Goal: Book appointment/travel/reservation

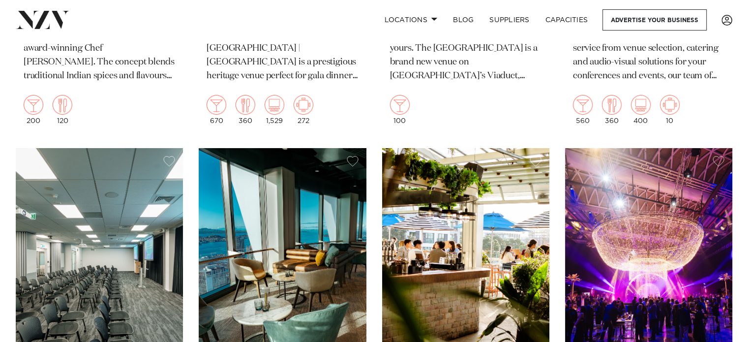
scroll to position [3346, 0]
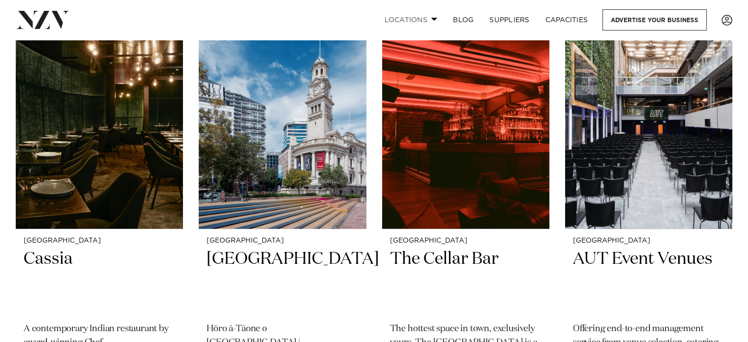
click at [436, 22] on link "Locations" at bounding box center [410, 19] width 69 height 21
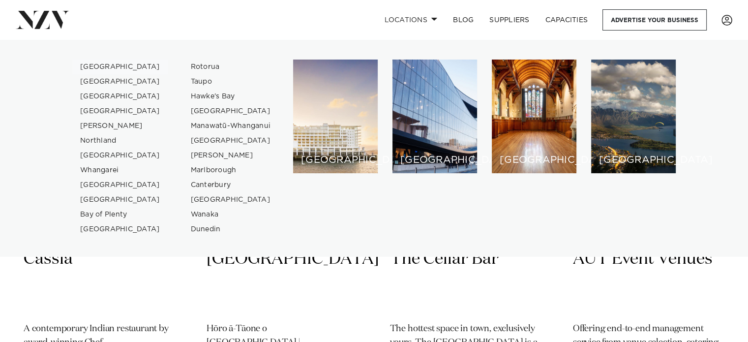
click at [98, 68] on link "[GEOGRAPHIC_DATA]" at bounding box center [120, 67] width 96 height 15
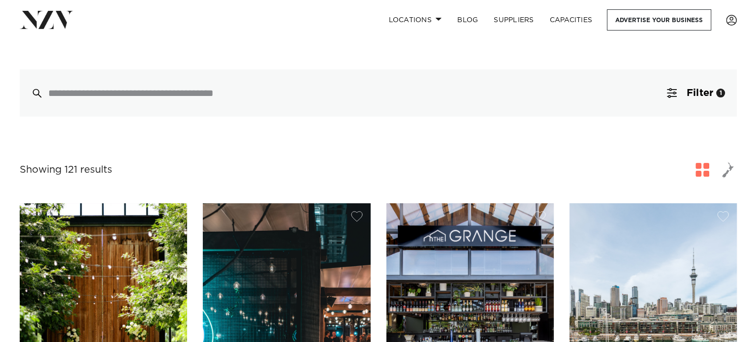
scroll to position [98, 0]
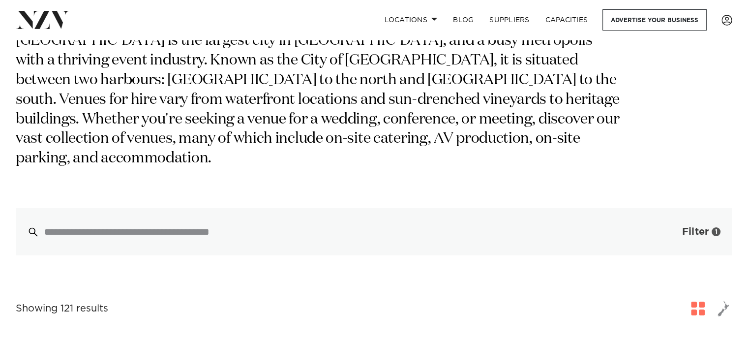
click at [668, 227] on span "button" at bounding box center [668, 232] width 10 height 10
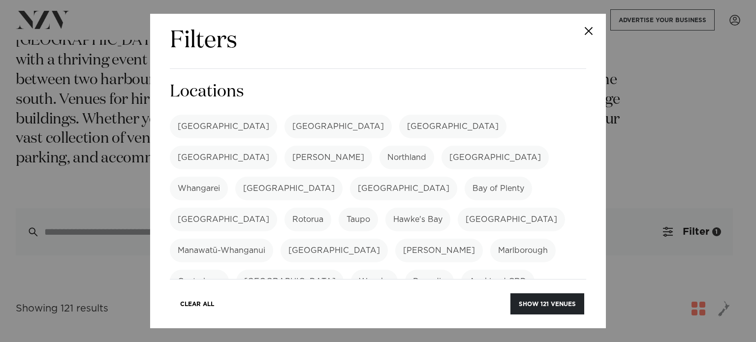
click at [195, 127] on label "[GEOGRAPHIC_DATA]" at bounding box center [223, 127] width 107 height 24
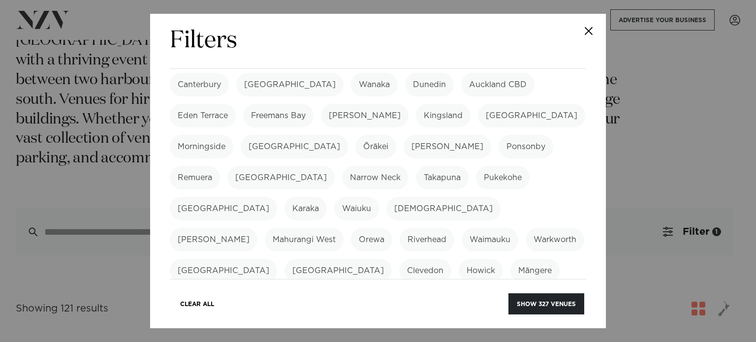
scroll to position [0, 0]
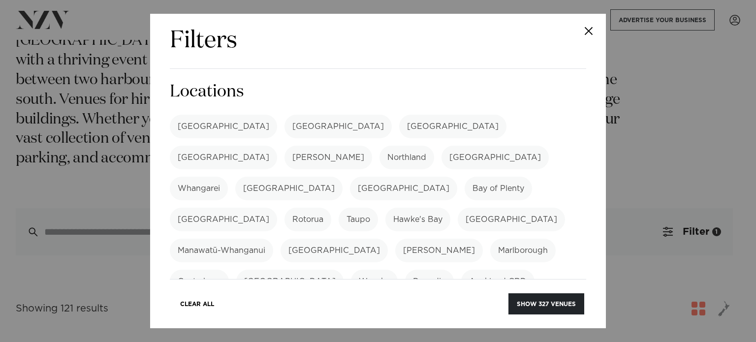
click at [203, 131] on label "[GEOGRAPHIC_DATA]" at bounding box center [223, 127] width 107 height 24
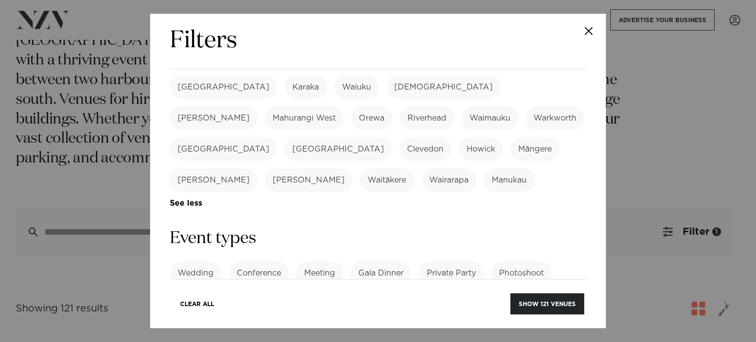
scroll to position [394, 0]
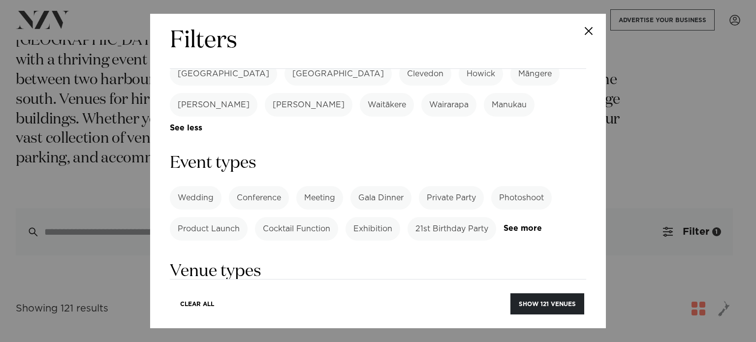
click at [320, 186] on label "Meeting" at bounding box center [319, 198] width 47 height 24
click at [373, 186] on label "Gala Dinner" at bounding box center [380, 198] width 61 height 24
click at [444, 186] on label "Private Party" at bounding box center [451, 198] width 65 height 24
click at [378, 217] on label "Exhibition" at bounding box center [372, 229] width 55 height 24
drag, startPoint x: 382, startPoint y: 129, endPoint x: 372, endPoint y: 128, distance: 9.4
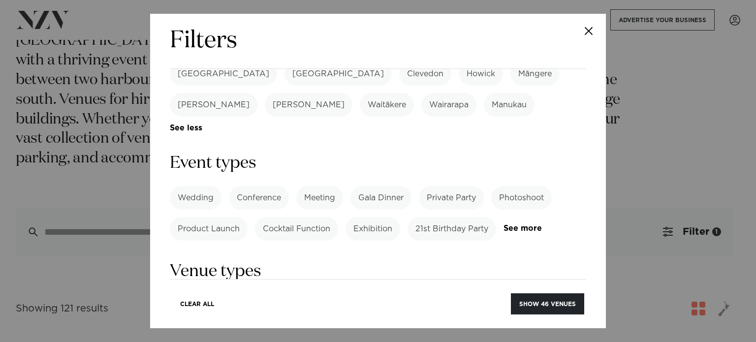
click at [382, 217] on label "Exhibition" at bounding box center [372, 229] width 55 height 24
click at [306, 217] on label "Cocktail Function" at bounding box center [296, 229] width 83 height 24
click at [223, 217] on label "Product Launch" at bounding box center [209, 229] width 78 height 24
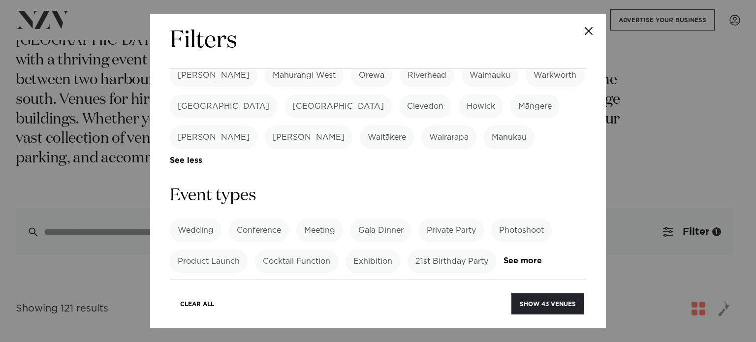
scroll to position [344, 0]
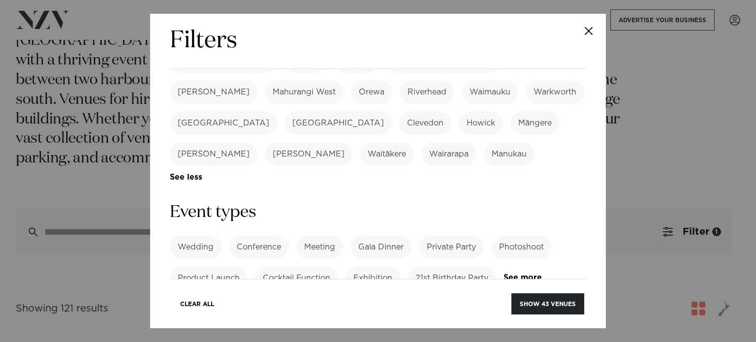
click at [256, 235] on label "Conference" at bounding box center [259, 247] width 60 height 24
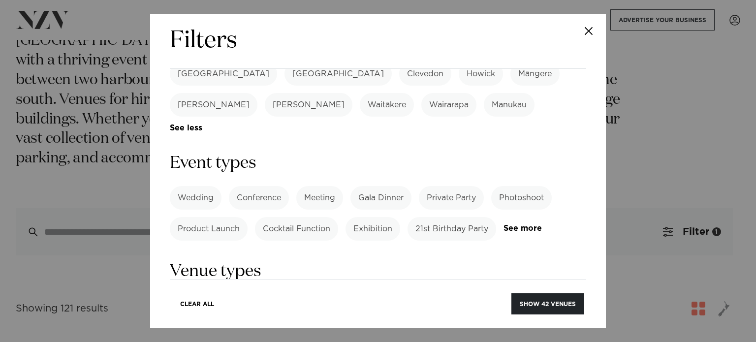
click at [445, 217] on label "21st Birthday Party" at bounding box center [451, 229] width 89 height 24
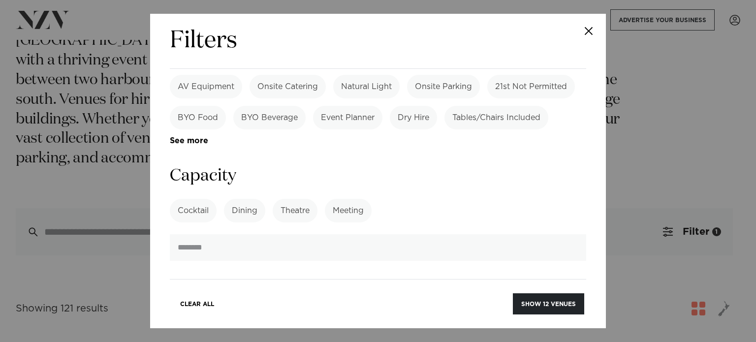
scroll to position [738, 0]
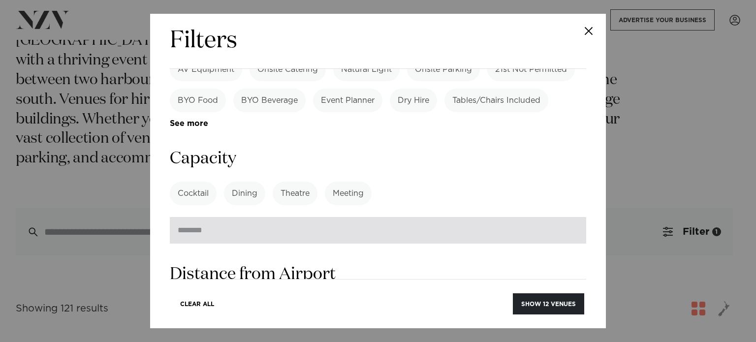
click at [390, 217] on input "number" at bounding box center [378, 230] width 416 height 27
type input "*"
click at [564, 217] on input "*" at bounding box center [378, 230] width 416 height 27
click at [518, 217] on input "*" at bounding box center [378, 230] width 416 height 27
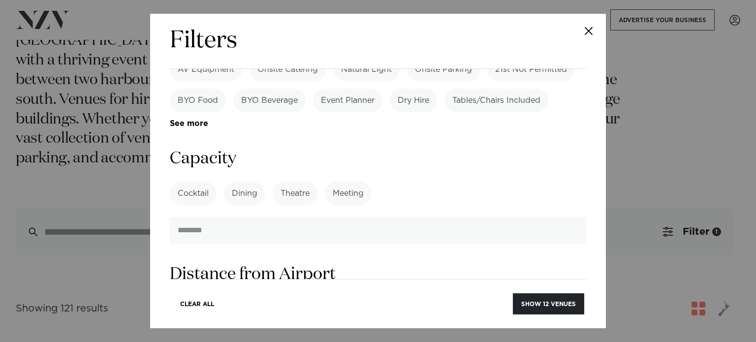
scroll to position [836, 0]
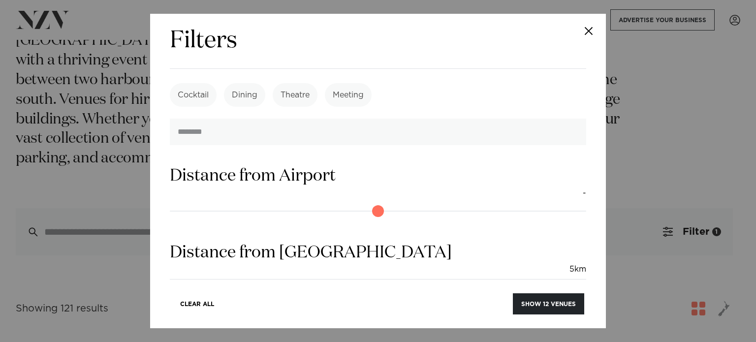
drag, startPoint x: 180, startPoint y: 205, endPoint x: 198, endPoint y: 204, distance: 18.2
type input "*"
click at [198, 279] on input "range" at bounding box center [378, 287] width 416 height 16
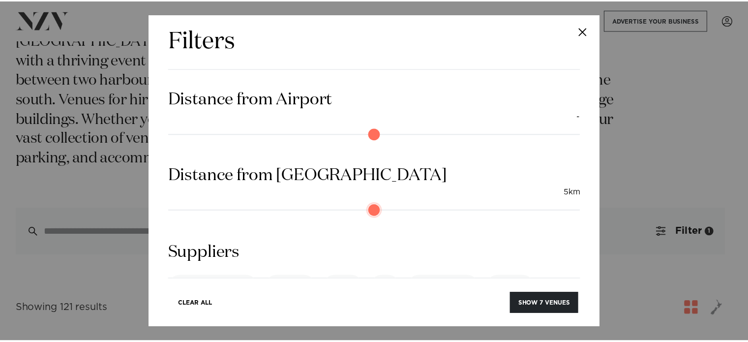
scroll to position [930, 0]
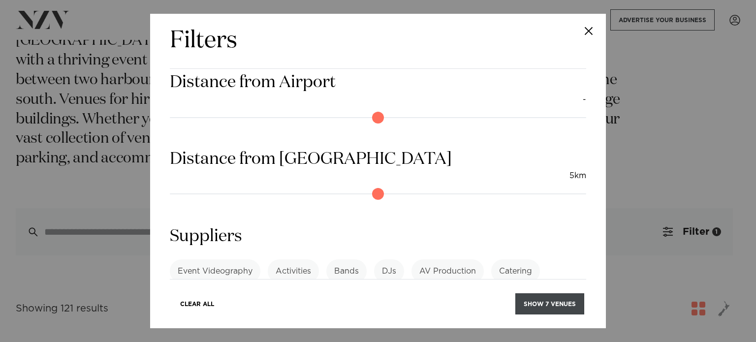
click at [537, 298] on button "Show 7 venues" at bounding box center [549, 303] width 69 height 21
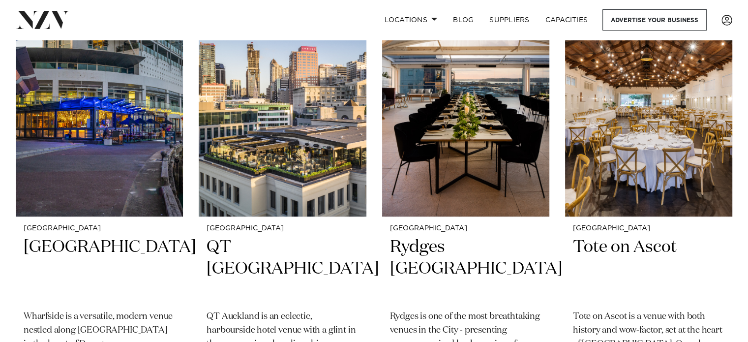
scroll to position [295, 0]
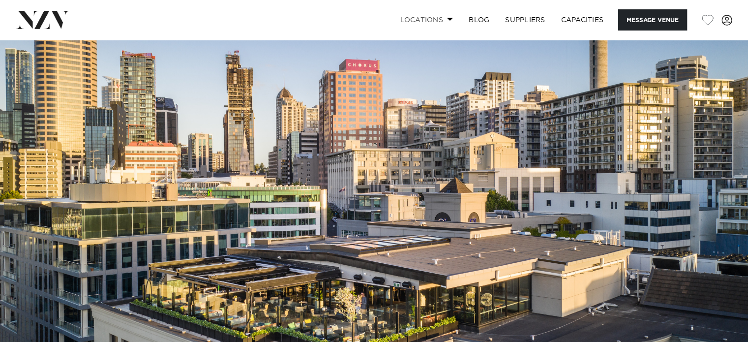
click at [442, 17] on link "Locations" at bounding box center [426, 19] width 69 height 21
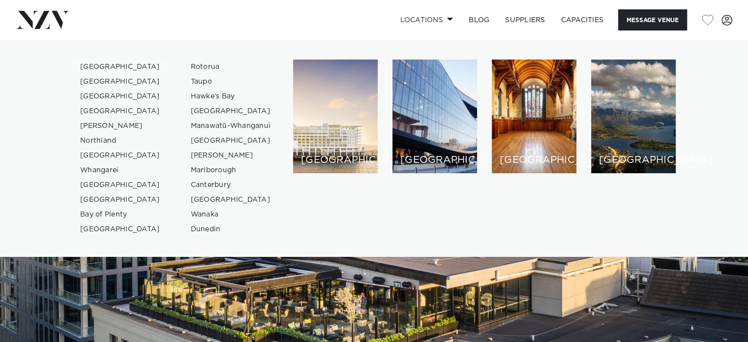
click at [88, 66] on link "[GEOGRAPHIC_DATA]" at bounding box center [120, 67] width 96 height 15
